Goal: Task Accomplishment & Management: Manage account settings

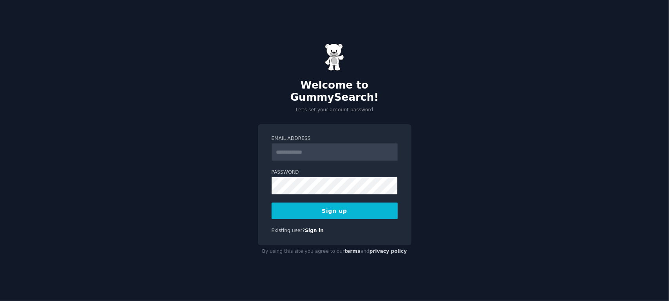
click at [598, 18] on div "Welcome to GummySearch! Let's set your account password Email Address Password …" at bounding box center [334, 150] width 669 height 301
click at [302, 145] on input "Email Address" at bounding box center [334, 151] width 126 height 17
type input "**********"
click at [340, 210] on button "Sign up" at bounding box center [334, 211] width 126 height 16
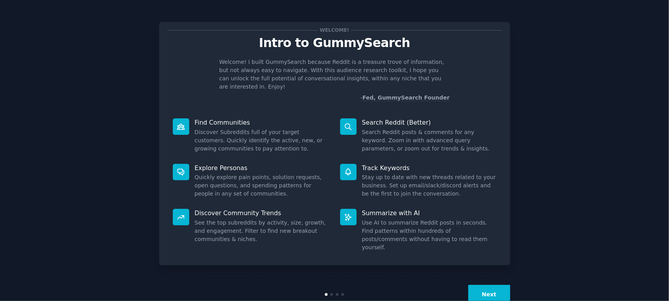
click at [459, 128] on dd "Search Reddit posts & comments for any keyword. Zoom in with advanced query par…" at bounding box center [429, 140] width 134 height 25
click at [499, 285] on button "Next" at bounding box center [489, 294] width 42 height 19
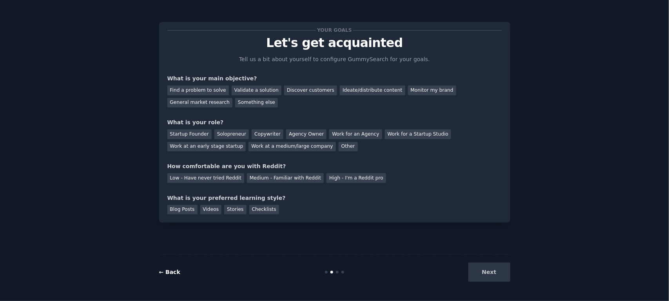
click at [164, 271] on link "← Back" at bounding box center [169, 272] width 21 height 6
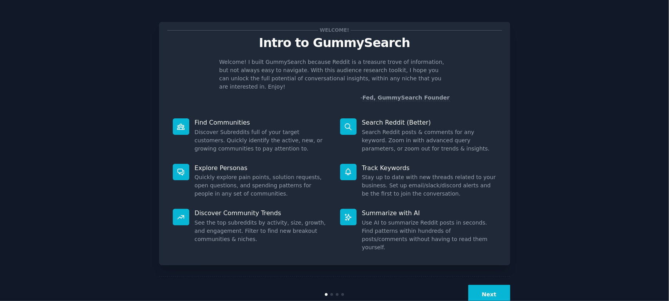
click at [488, 285] on button "Next" at bounding box center [489, 294] width 42 height 19
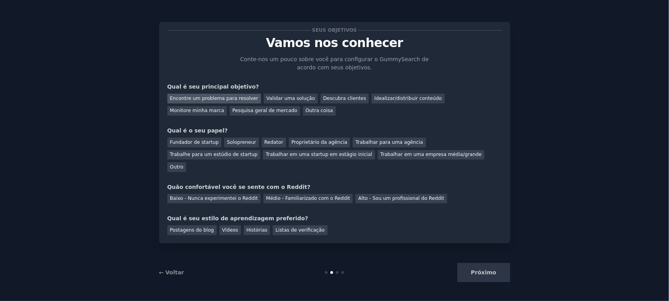
click at [217, 100] on font "Encontre um problema para resolver" at bounding box center [214, 98] width 88 height 5
click at [328, 101] on font "Descubra clientes" at bounding box center [344, 98] width 43 height 5
click at [183, 164] on font "Outro" at bounding box center [176, 166] width 13 height 5
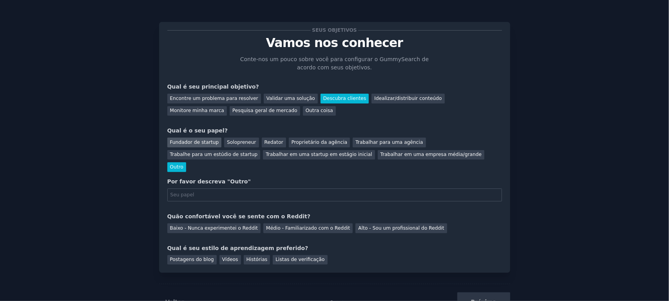
click at [182, 145] on font "Fundador de startup" at bounding box center [194, 141] width 49 height 5
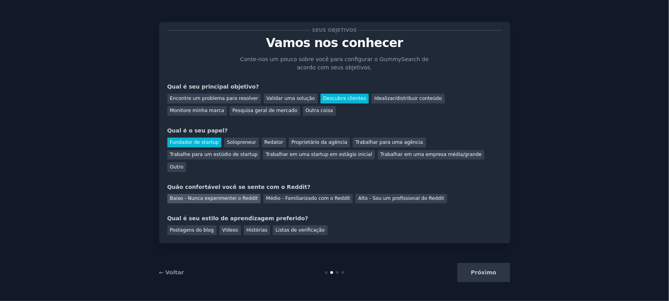
click at [213, 195] on font "Baixo - Nunca experimentei o Reddit" at bounding box center [214, 197] width 88 height 5
click at [191, 227] on font "Postagens do blog" at bounding box center [192, 229] width 44 height 5
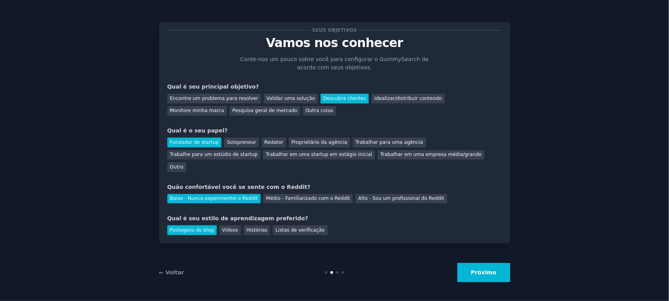
click at [481, 271] on font "Próximo" at bounding box center [483, 272] width 25 height 6
click at [481, 271] on div "Próximo" at bounding box center [451, 272] width 117 height 19
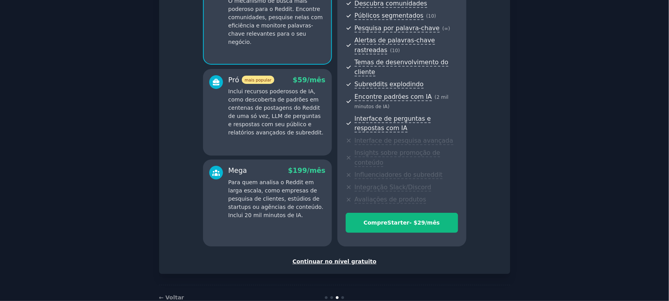
scroll to position [92, 0]
click at [331, 257] on div "Continuar no nível gratuito" at bounding box center [334, 261] width 335 height 8
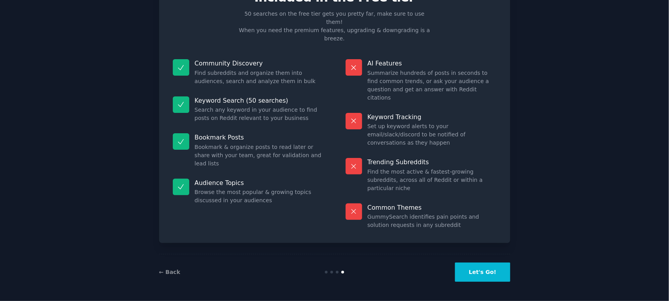
click at [331, 244] on div "Free plan info Included in the Free tier 50 searches on the free tier gets you …" at bounding box center [334, 128] width 351 height 324
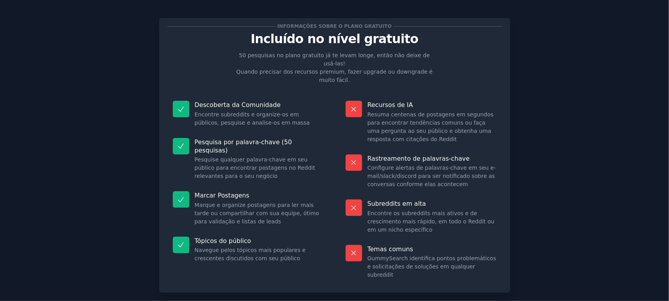
scroll to position [37, 0]
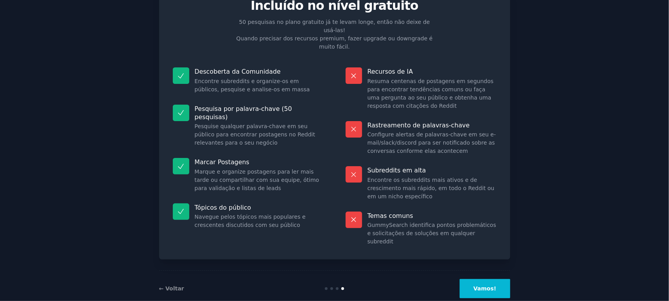
click at [481, 285] on font "Vamos!" at bounding box center [484, 288] width 23 height 6
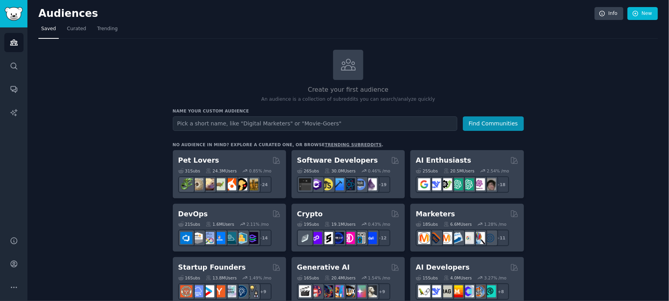
click at [473, 91] on h2 "Create your first audience" at bounding box center [348, 90] width 351 height 10
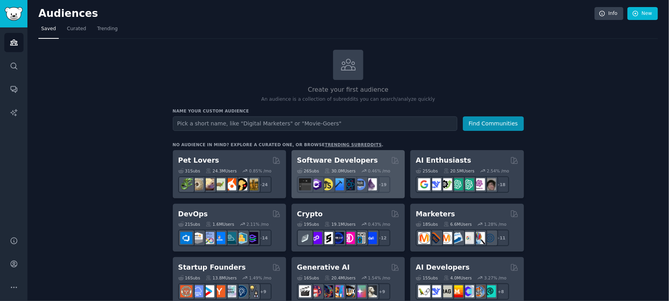
click at [366, 158] on div "Software Developers" at bounding box center [348, 161] width 102 height 10
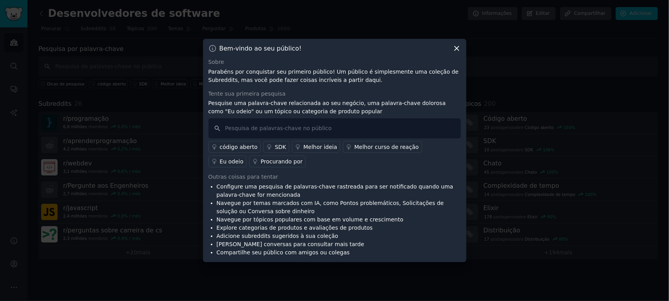
click at [455, 48] on icon at bounding box center [456, 48] width 8 height 8
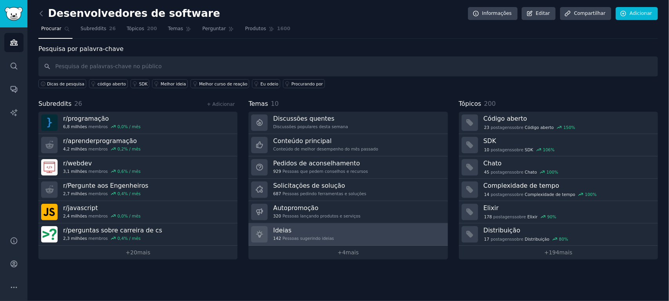
click at [285, 230] on font "Ideias" at bounding box center [282, 229] width 18 height 7
click at [285, 230] on div "Desenvolvedores de software Informações Editar Compartilhar Adicionar Procurar …" at bounding box center [347, 150] width 641 height 301
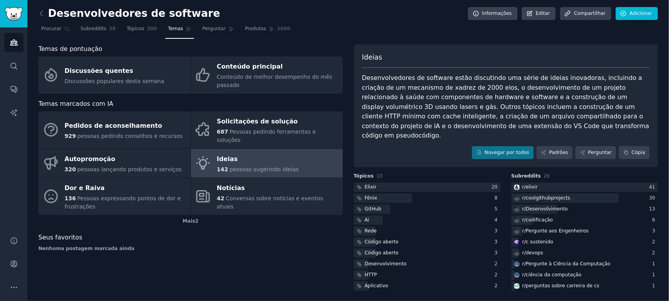
click at [256, 256] on div "Temas de pontuação Discussões quentes Discussões populares desta semana Conteúd…" at bounding box center [190, 168] width 304 height 248
click at [257, 256] on div "Temas de pontuação Discussões quentes Discussões populares desta semana Conteúd…" at bounding box center [190, 168] width 304 height 248
click at [258, 153] on div "Ideias" at bounding box center [258, 159] width 82 height 13
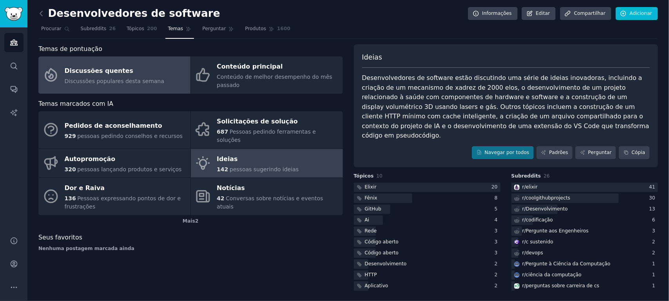
click at [86, 72] on font "Discussões quentes" at bounding box center [99, 70] width 69 height 7
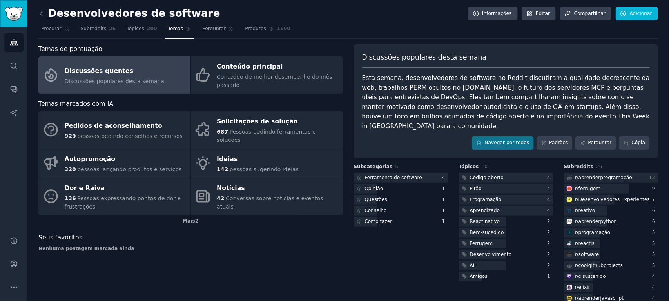
click at [13, 15] on img "Barra lateral" at bounding box center [14, 14] width 18 height 14
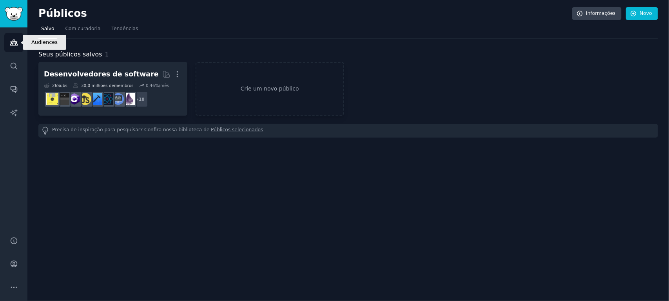
click at [13, 42] on icon "Barra lateral" at bounding box center [13, 42] width 7 height 5
click at [16, 44] on icon "Barra lateral" at bounding box center [14, 42] width 8 height 8
click at [113, 27] on font "Tendências" at bounding box center [125, 28] width 27 height 5
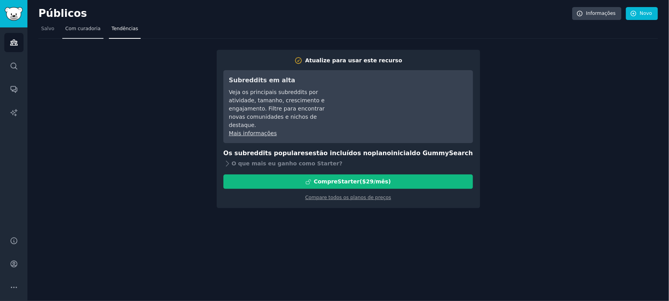
click at [86, 29] on font "Com curadoria" at bounding box center [82, 28] width 35 height 5
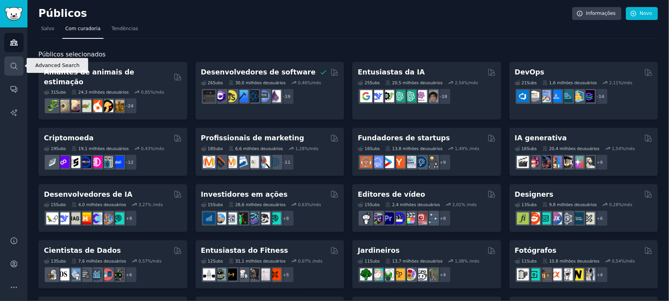
click at [18, 63] on link "Procurar" at bounding box center [13, 65] width 19 height 19
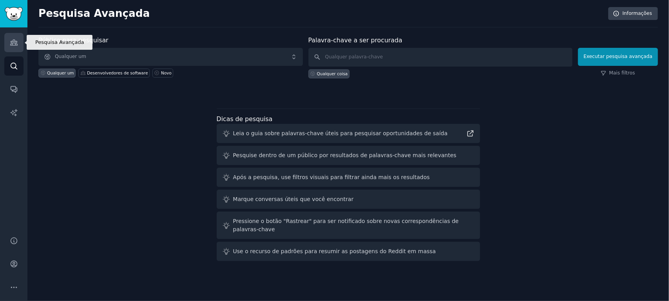
click at [11, 43] on icon "Barra lateral" at bounding box center [13, 42] width 7 height 5
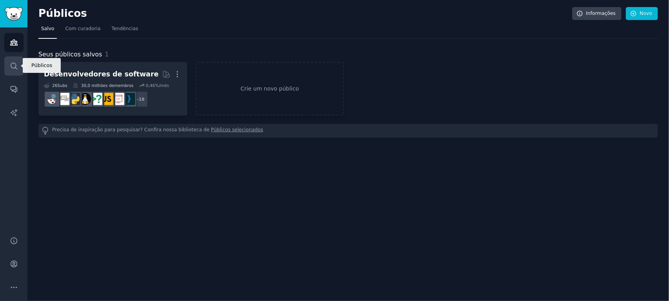
click at [12, 64] on icon "Barra lateral" at bounding box center [14, 66] width 8 height 8
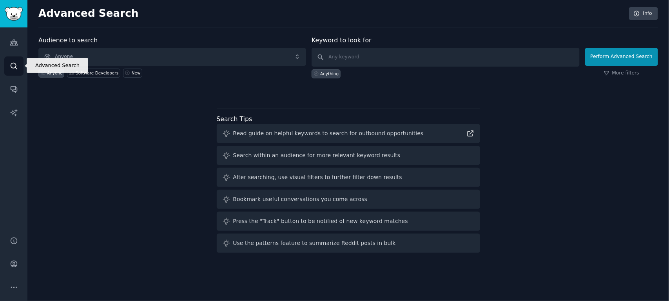
click at [12, 64] on icon "Sidebar" at bounding box center [14, 66] width 8 height 8
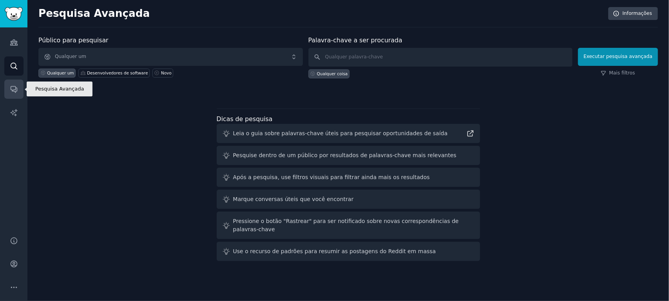
click at [11, 88] on icon "Barra lateral" at bounding box center [14, 89] width 8 height 8
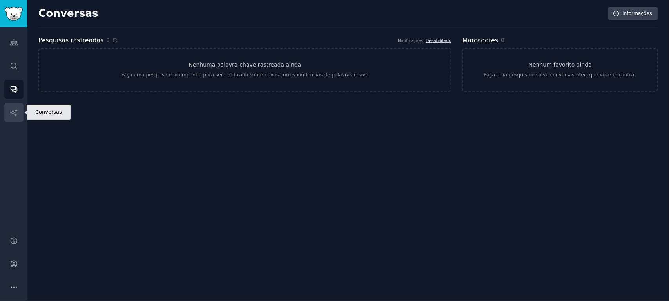
click at [14, 118] on link "Relatórios de IA" at bounding box center [13, 112] width 19 height 19
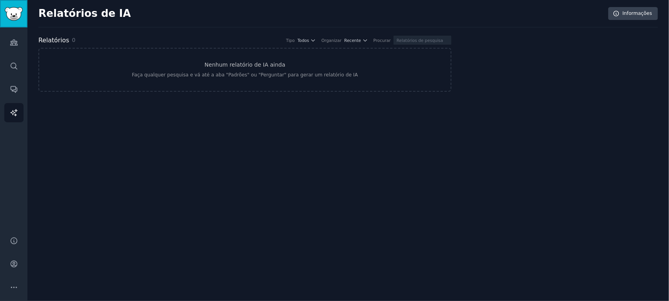
click at [11, 18] on img "Barra lateral" at bounding box center [14, 14] width 18 height 14
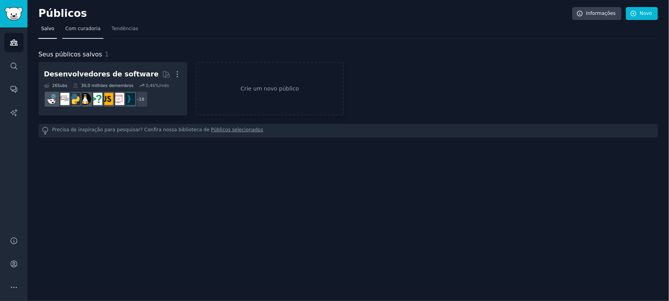
click at [81, 34] on link "Com curadoria" at bounding box center [82, 31] width 41 height 16
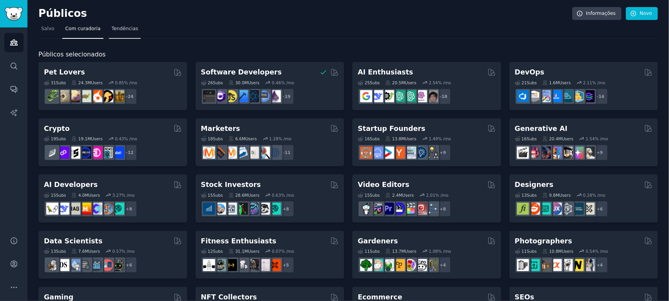
click at [116, 31] on font "Tendências" at bounding box center [125, 28] width 27 height 5
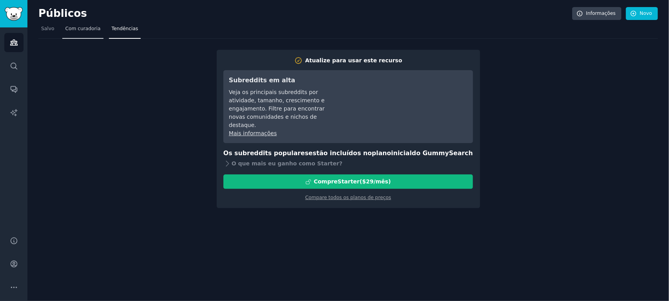
click at [83, 28] on font "Com curadoria" at bounding box center [82, 28] width 35 height 5
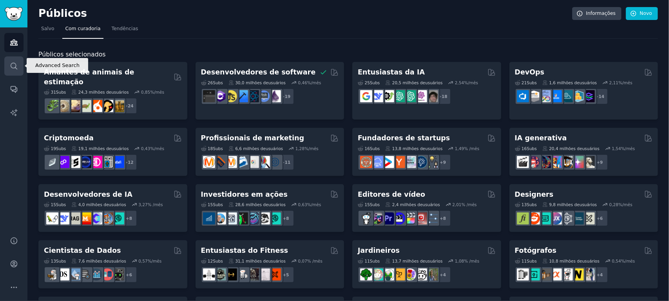
click at [12, 63] on icon "Barra lateral" at bounding box center [14, 66] width 6 height 6
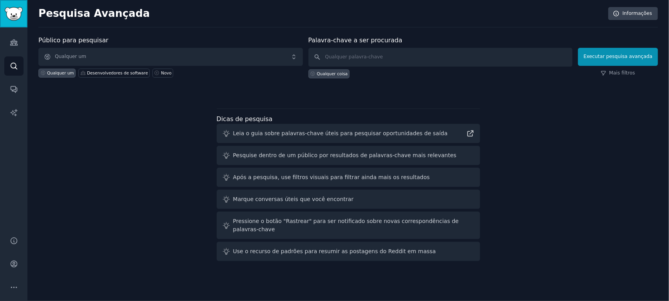
click at [15, 16] on img "Barra lateral" at bounding box center [14, 14] width 18 height 14
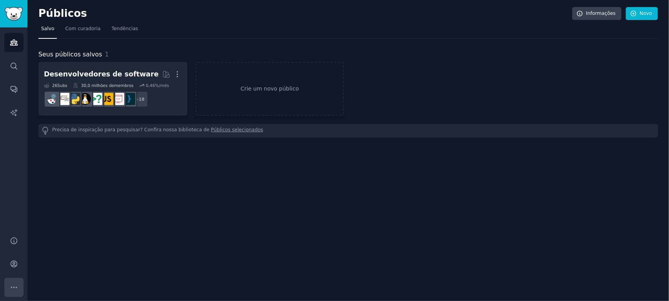
click at [11, 284] on icon "Barra lateral" at bounding box center [14, 287] width 8 height 8
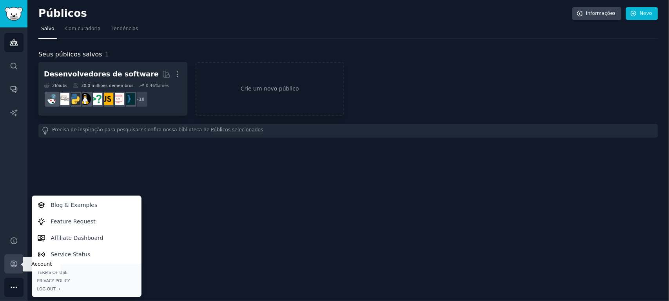
click at [12, 264] on icon "Barra lateral" at bounding box center [14, 264] width 8 height 8
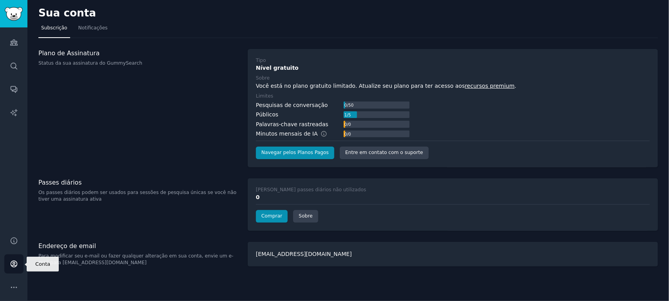
click at [19, 266] on link "Conta" at bounding box center [13, 263] width 19 height 19
click at [14, 264] on icon "Barra lateral" at bounding box center [14, 264] width 6 height 6
click at [12, 288] on icon "Barra lateral" at bounding box center [14, 287] width 8 height 8
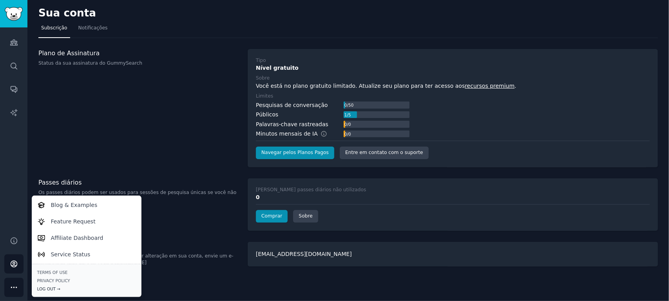
click at [44, 287] on div "Log Out →" at bounding box center [86, 288] width 99 height 5
